Goal: Navigation & Orientation: Find specific page/section

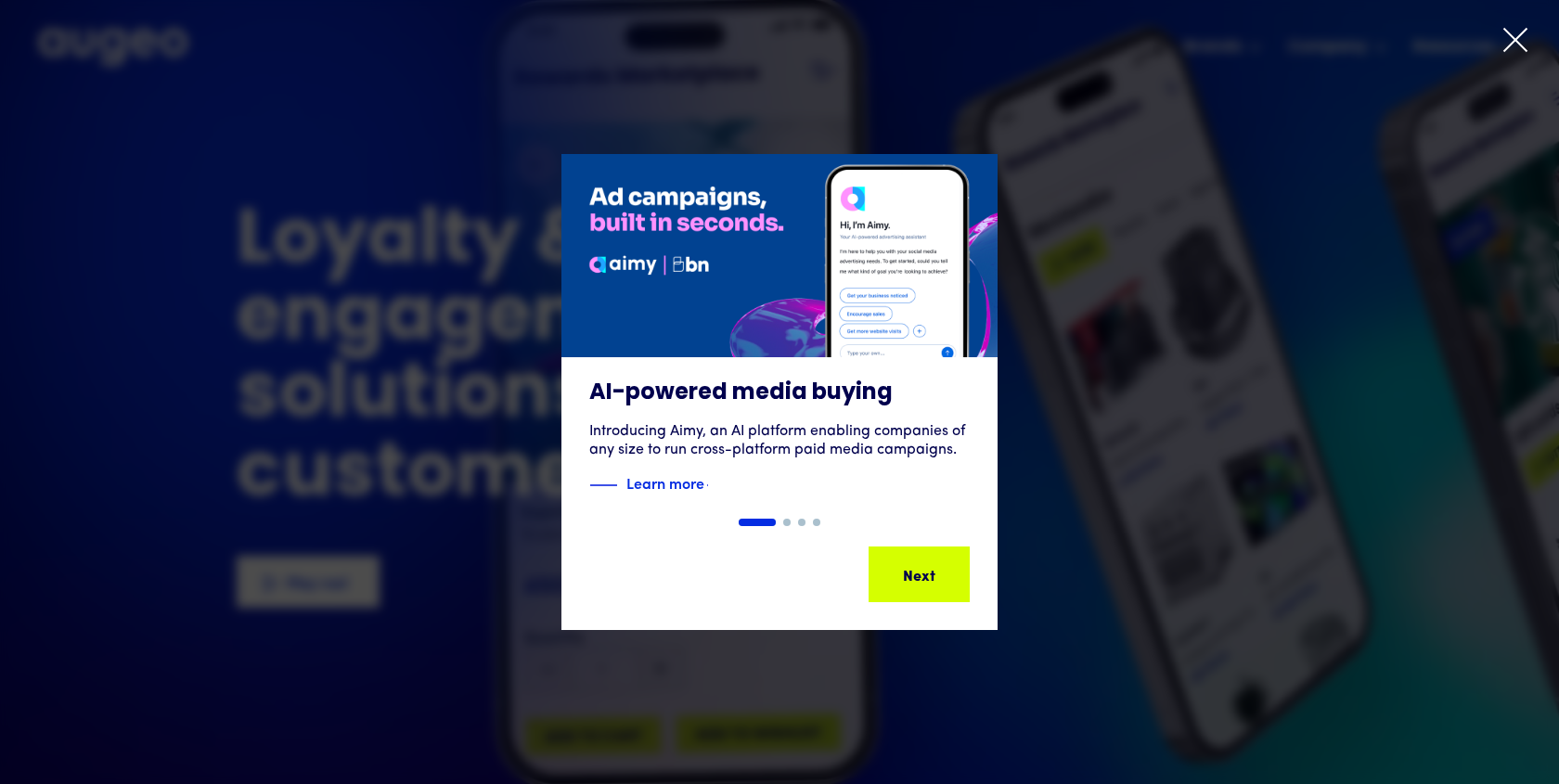
click at [1522, 54] on div at bounding box center [1515, 44] width 28 height 36
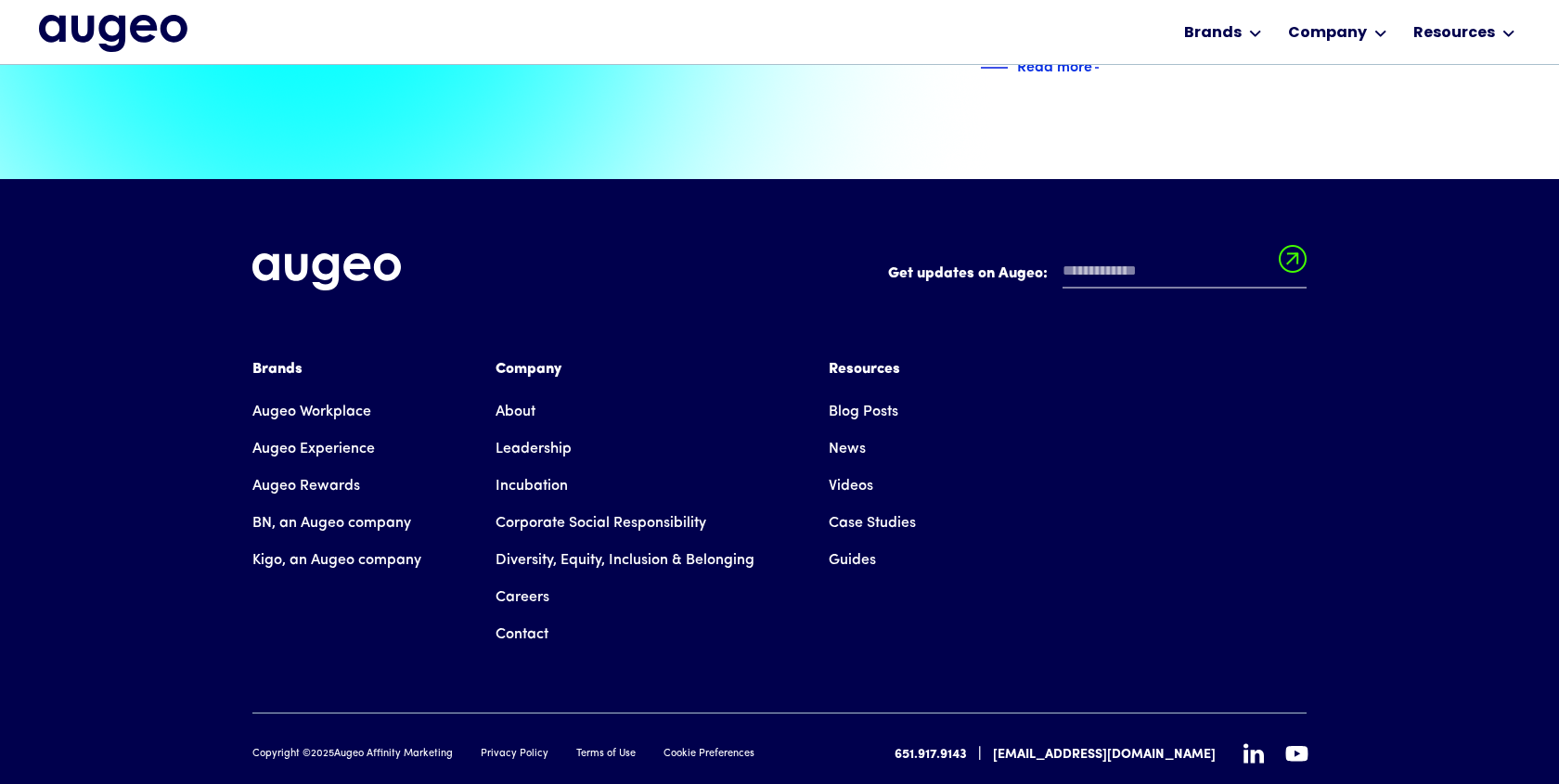
scroll to position [4222, 0]
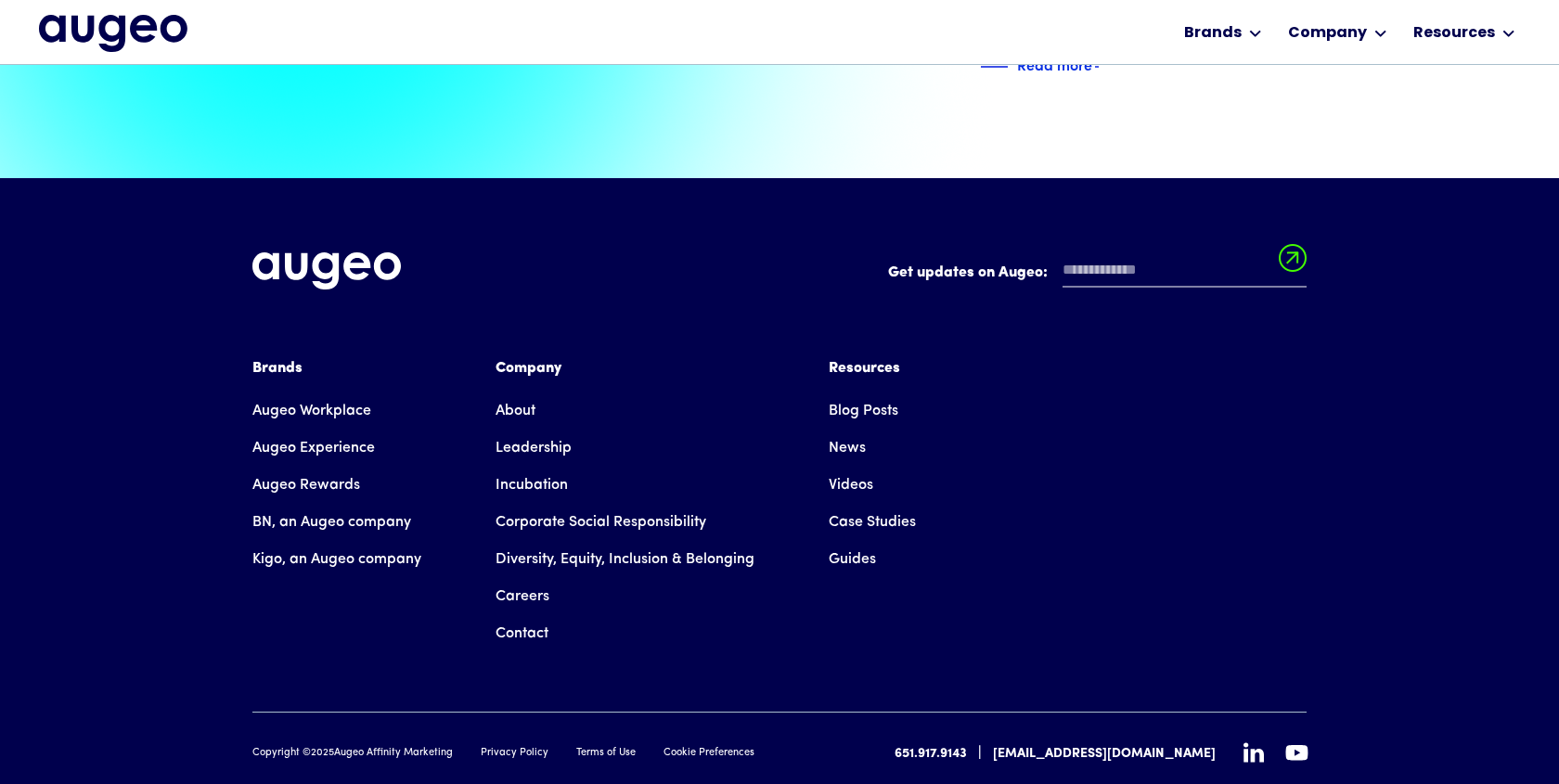
click at [514, 392] on link "About" at bounding box center [515, 410] width 40 height 37
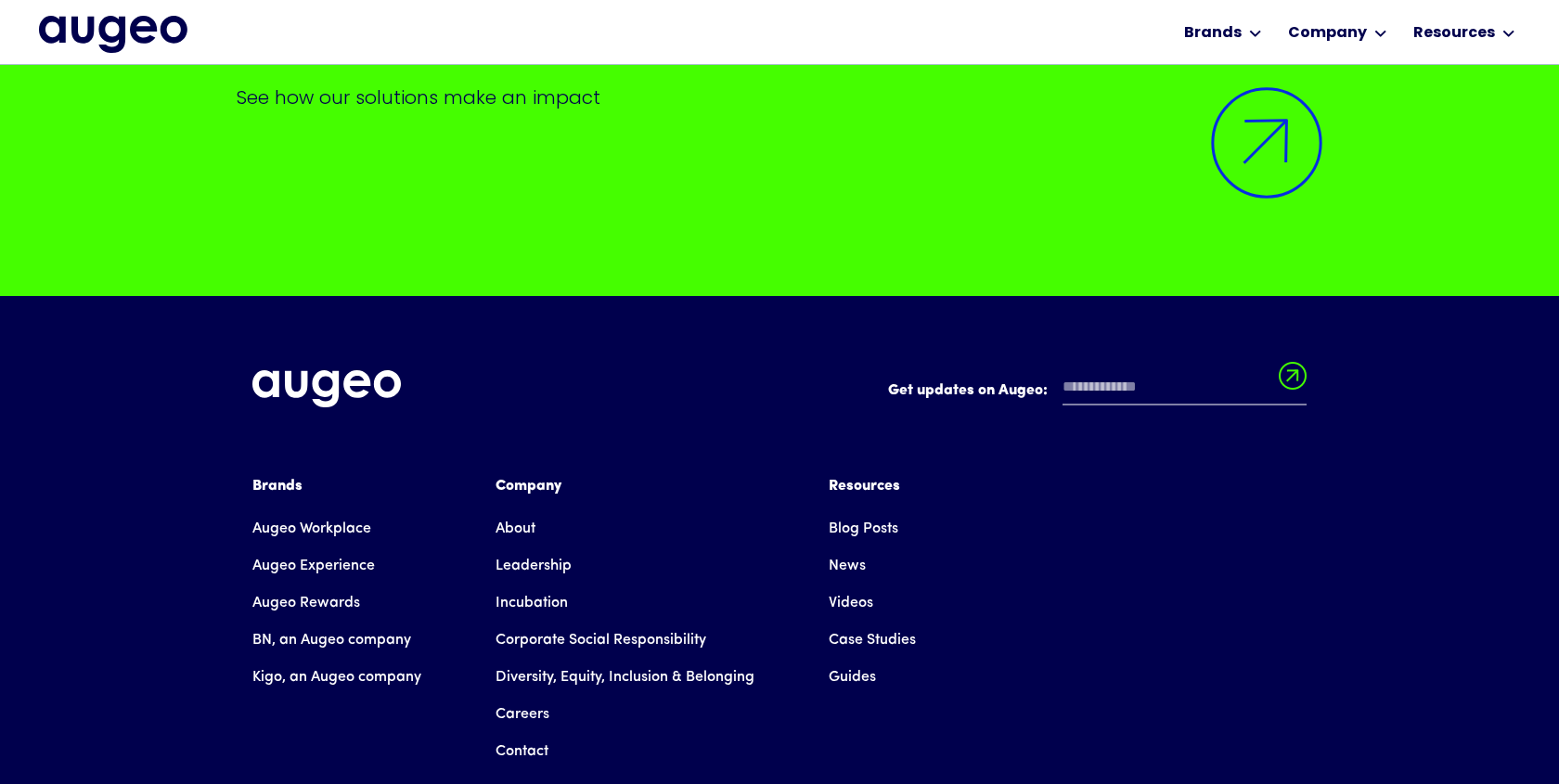
scroll to position [15054, 0]
click at [538, 696] on link "Careers" at bounding box center [522, 714] width 53 height 37
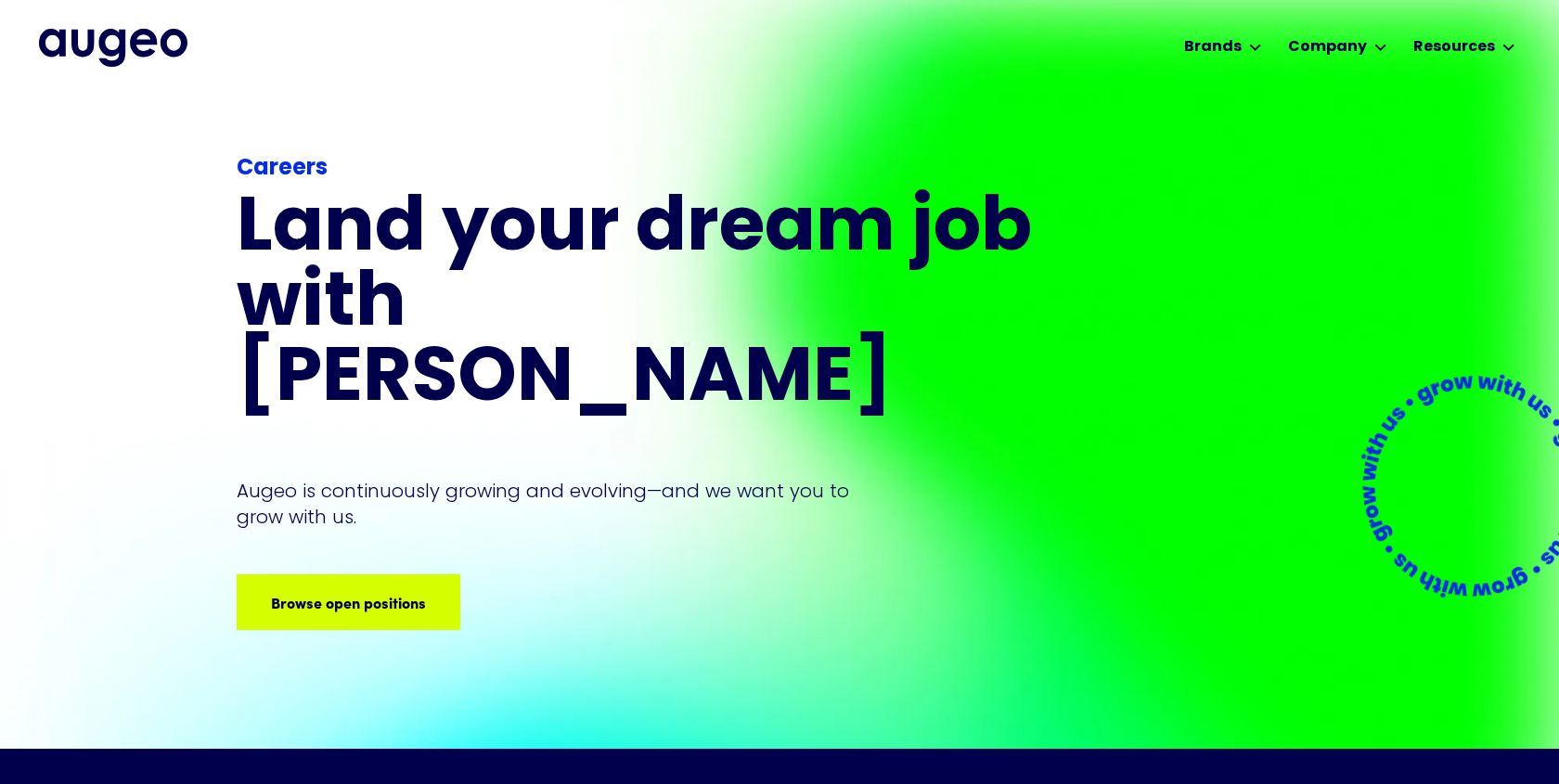
click at [262, 593] on div "Careers Land your dream job﻿ with Augeo Augeo is continuously growing and evolv…" at bounding box center [637, 421] width 801 height 655
click at [353, 576] on div "Browse open positions Browse open positions Browse open positions Browse open p…" at bounding box center [349, 602] width 220 height 51
